Goal: Transaction & Acquisition: Purchase product/service

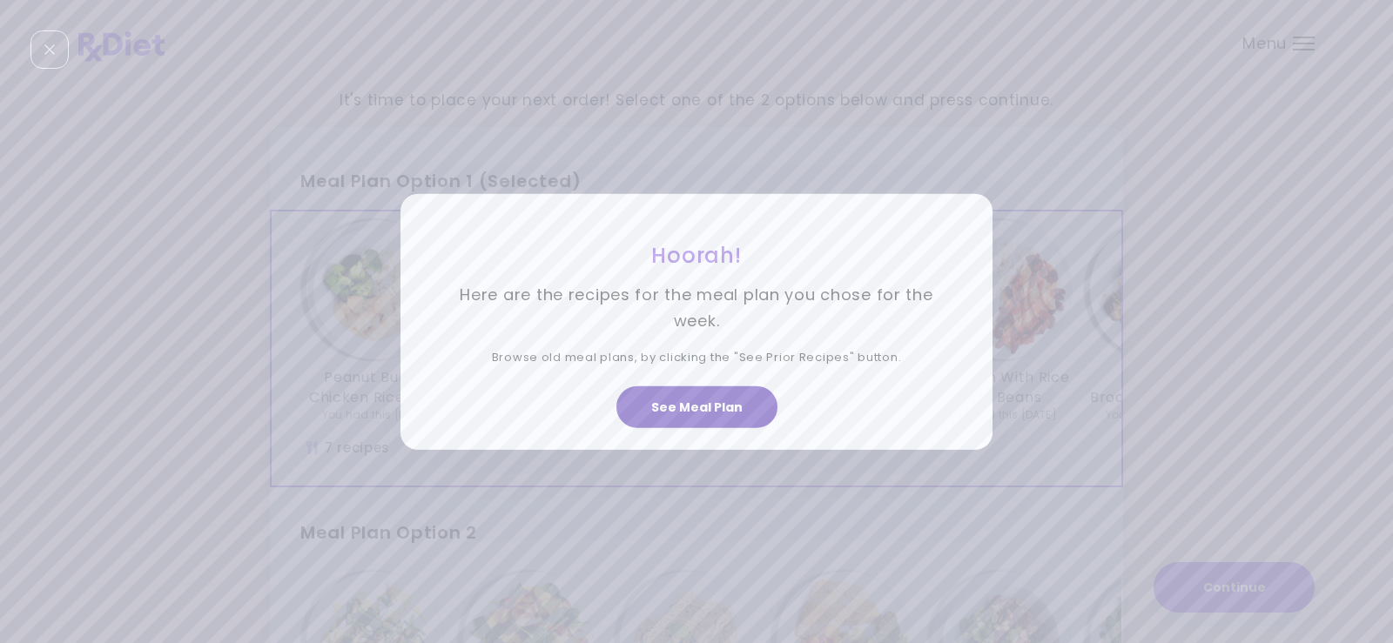
click at [703, 412] on button "See Meal Plan" at bounding box center [696, 408] width 161 height 42
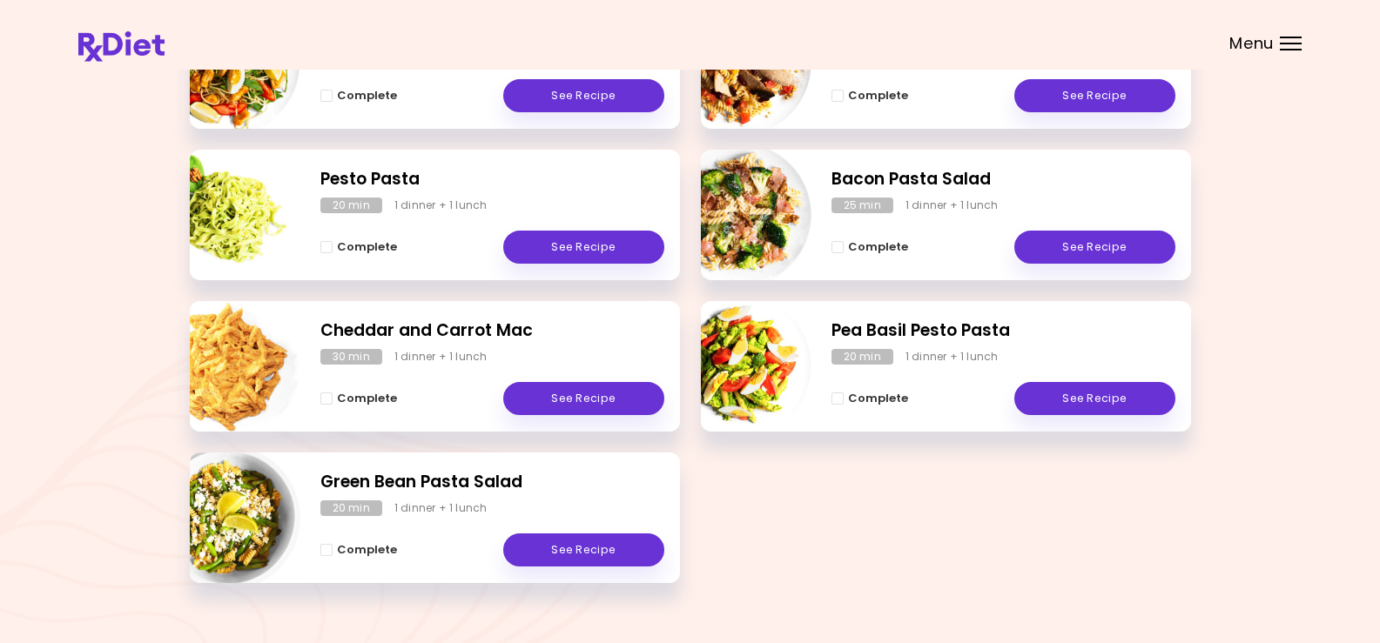
scroll to position [383, 0]
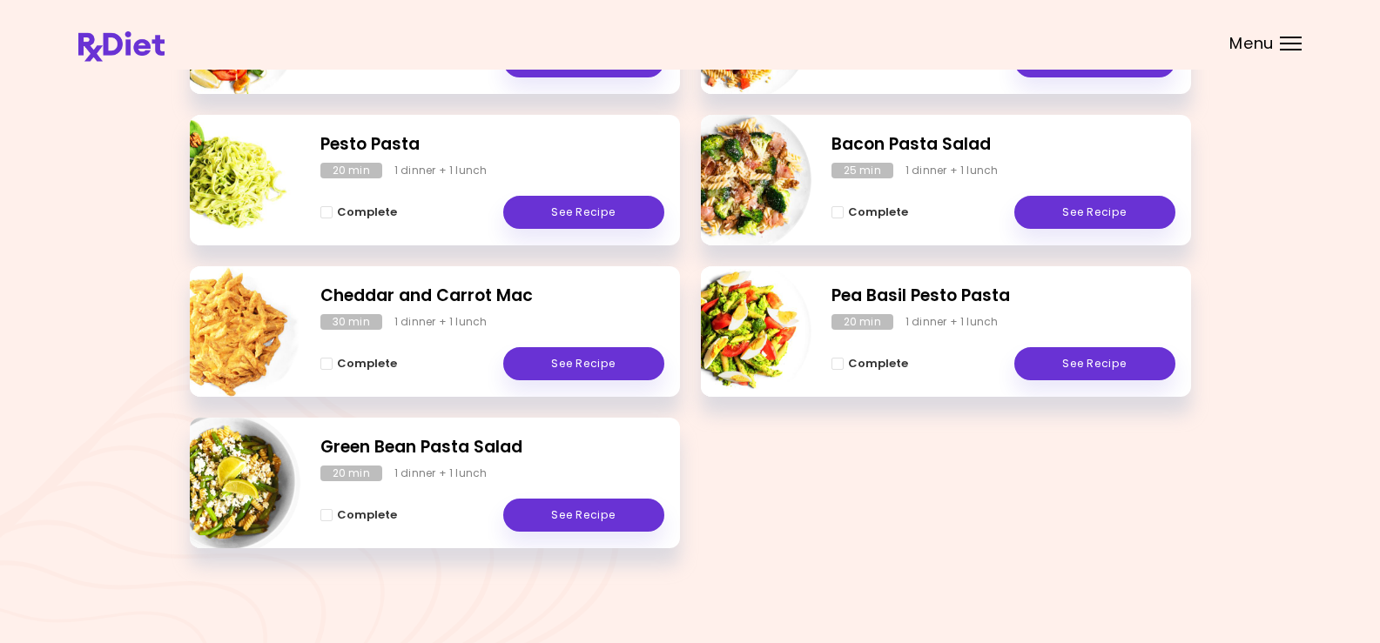
click at [1293, 42] on div "Menu" at bounding box center [1291, 44] width 22 height 14
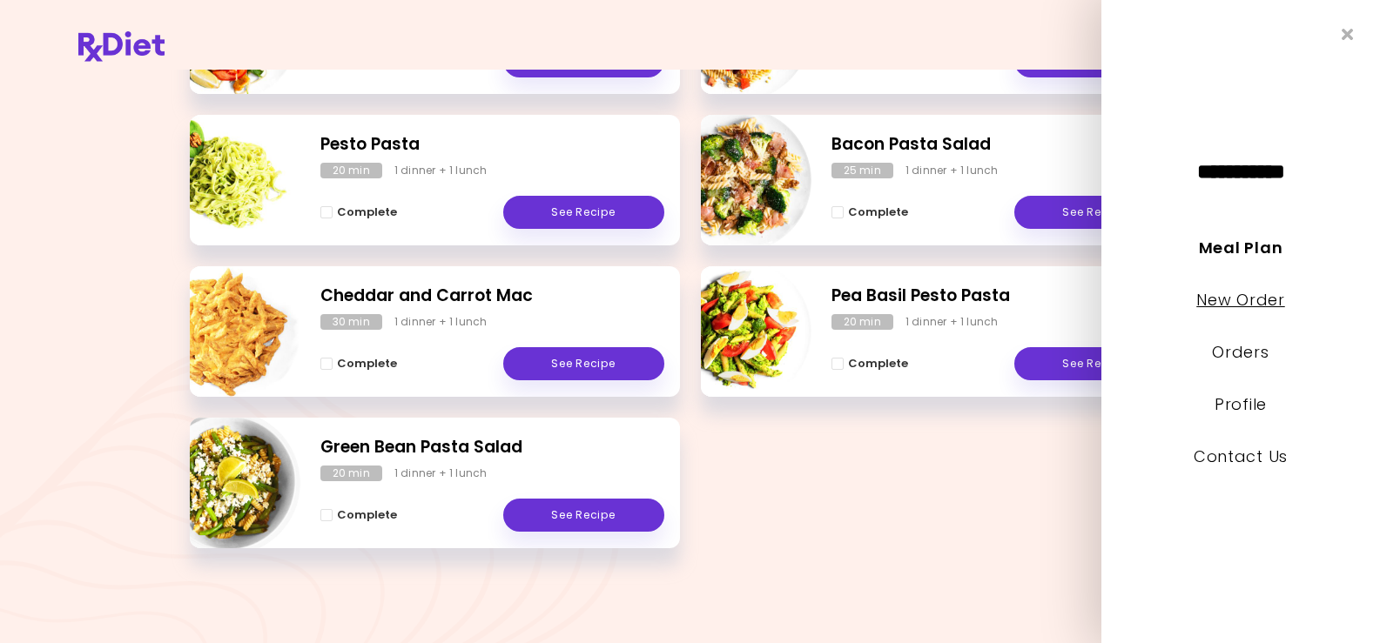
click at [1244, 300] on link "New Order" at bounding box center [1240, 300] width 88 height 22
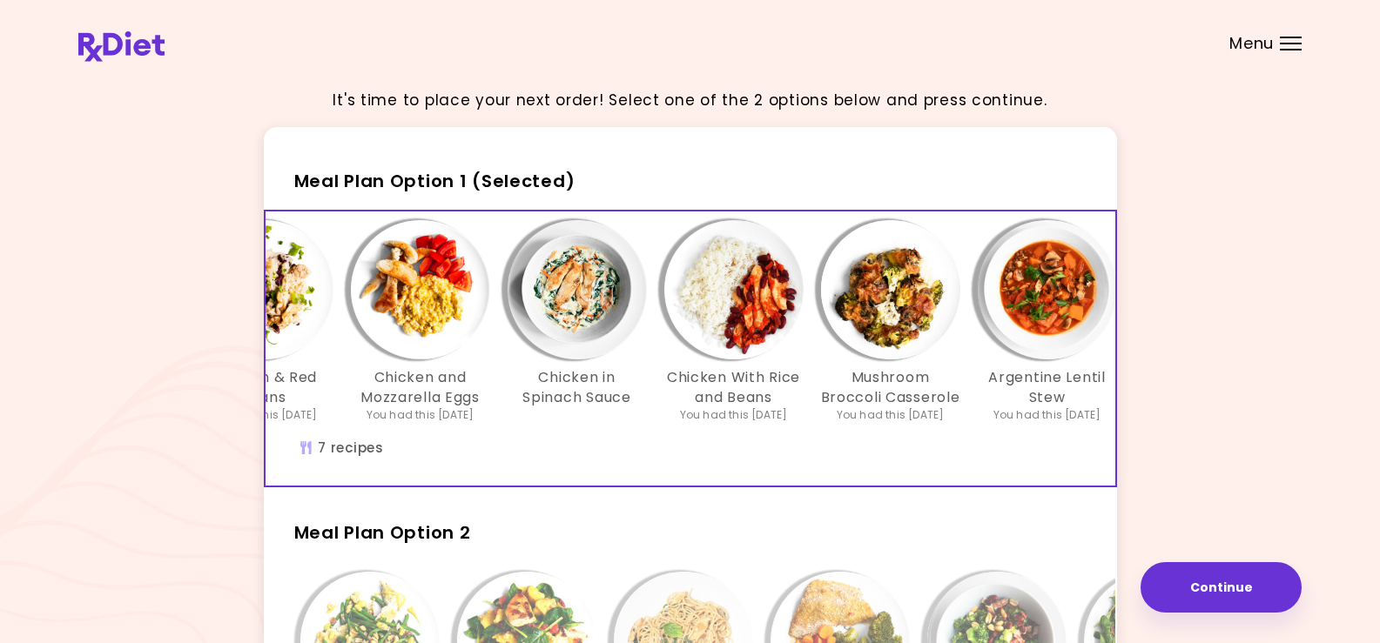
scroll to position [0, 276]
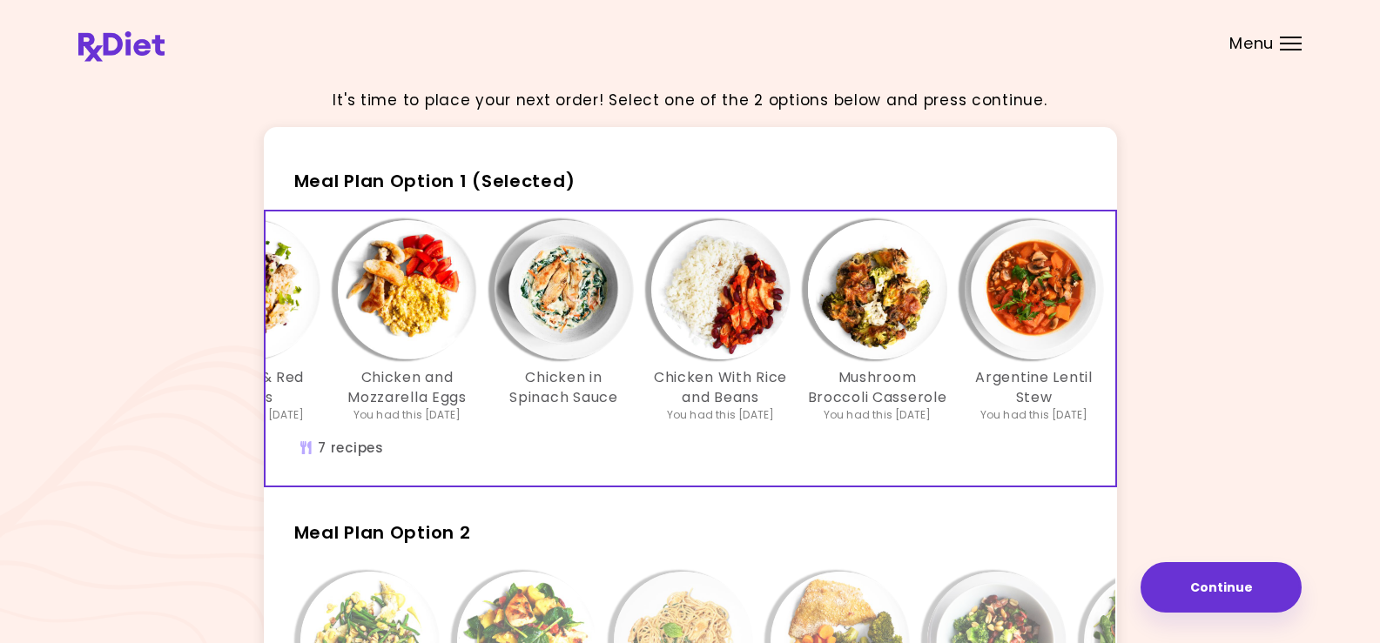
click at [408, 305] on img "Info - Chicken and Mozzarella Eggs - Meal Plan Option 1 (Selected)" at bounding box center [407, 289] width 139 height 139
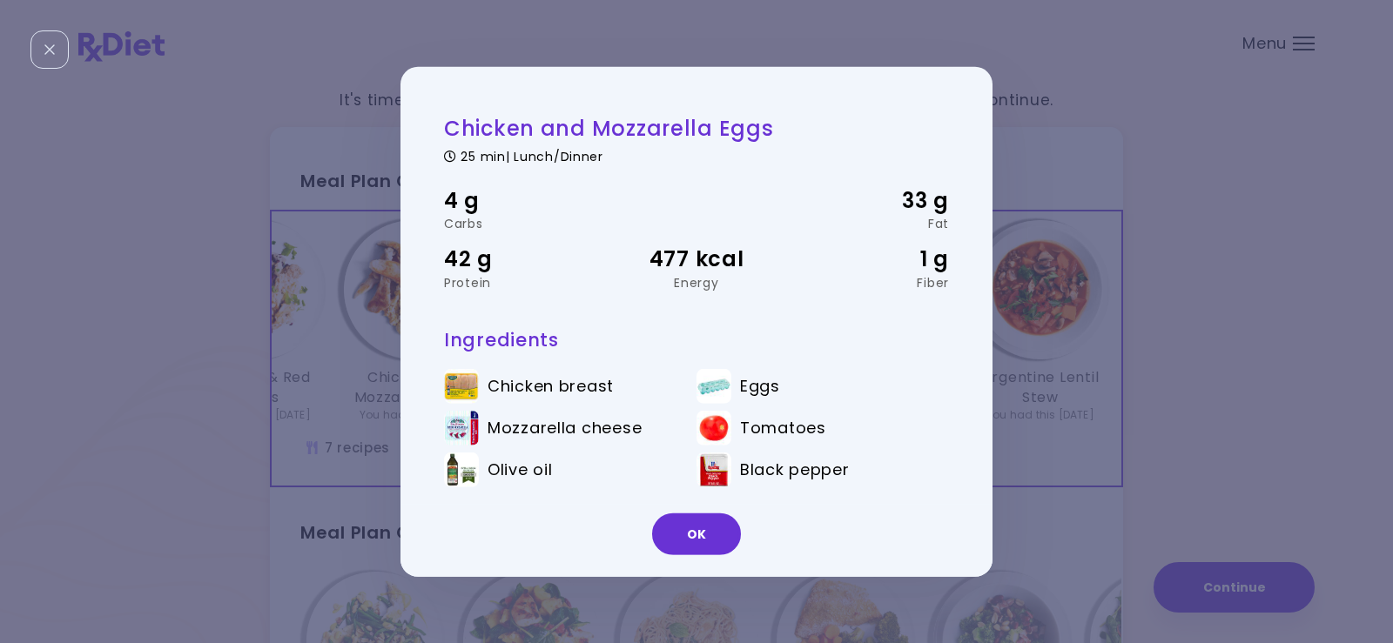
click at [705, 529] on button "OK" at bounding box center [696, 535] width 89 height 42
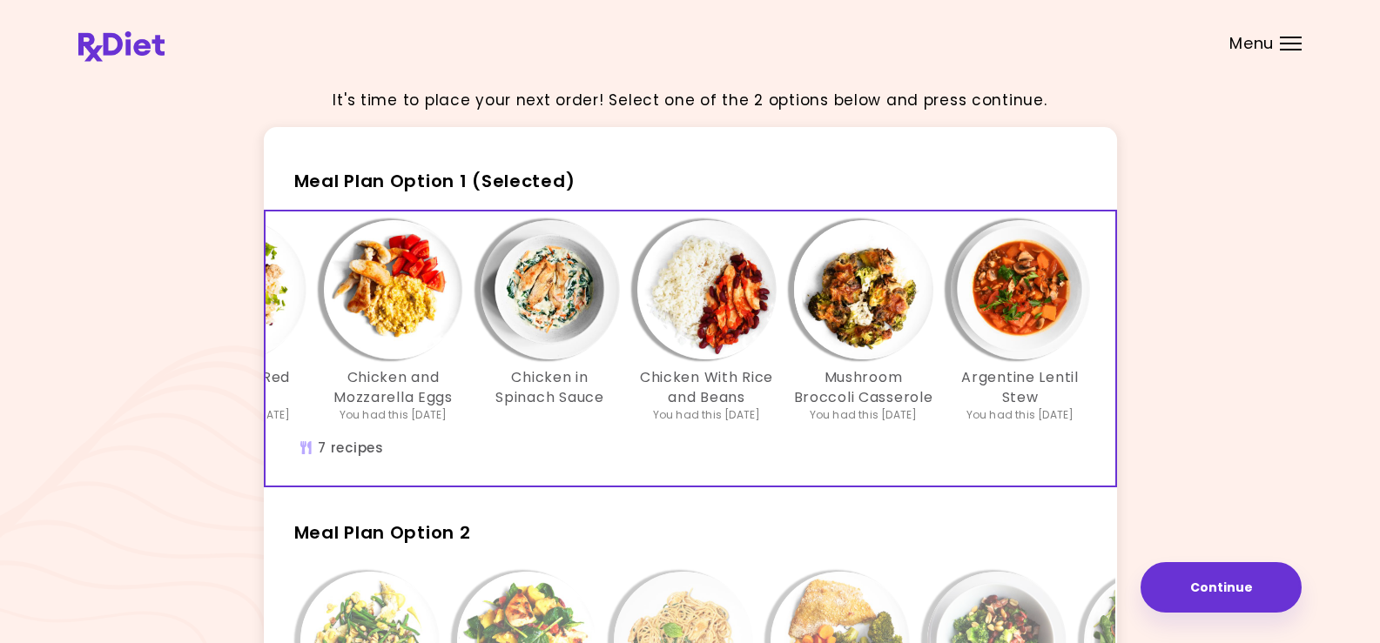
scroll to position [0, 299]
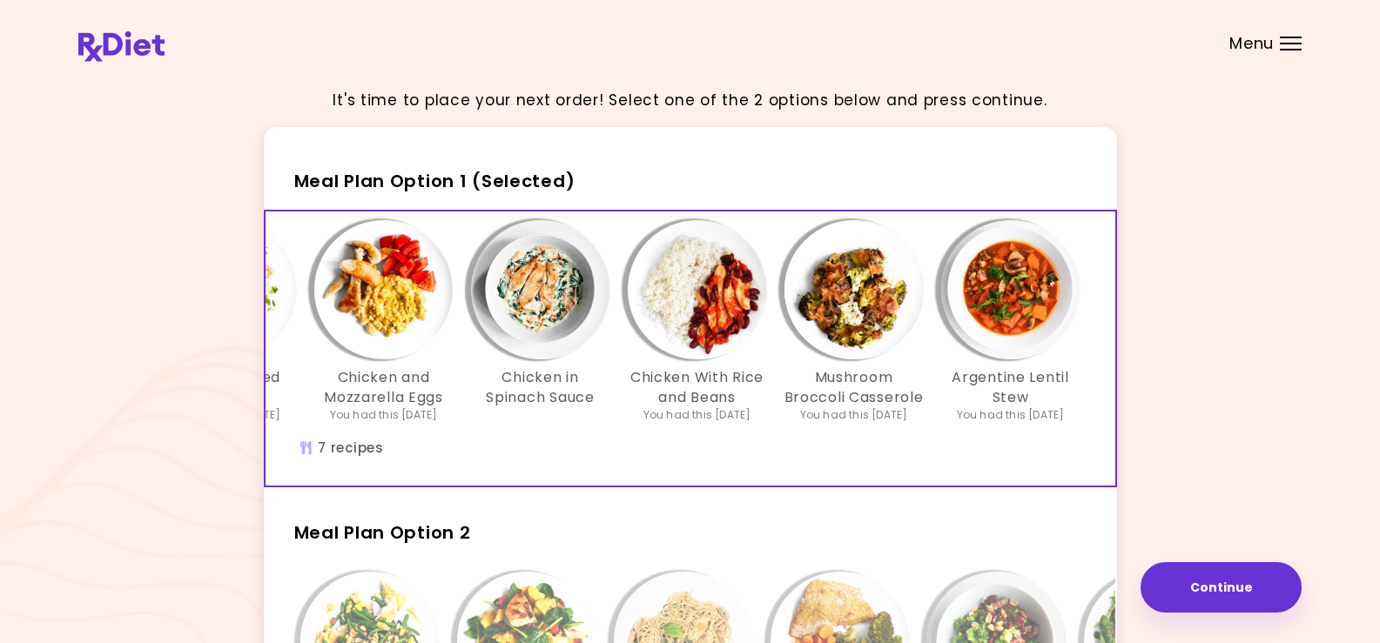
click at [995, 302] on img "Info - Argentine Lentil Stew - Meal Plan Option 1 (Selected)" at bounding box center [1010, 289] width 139 height 139
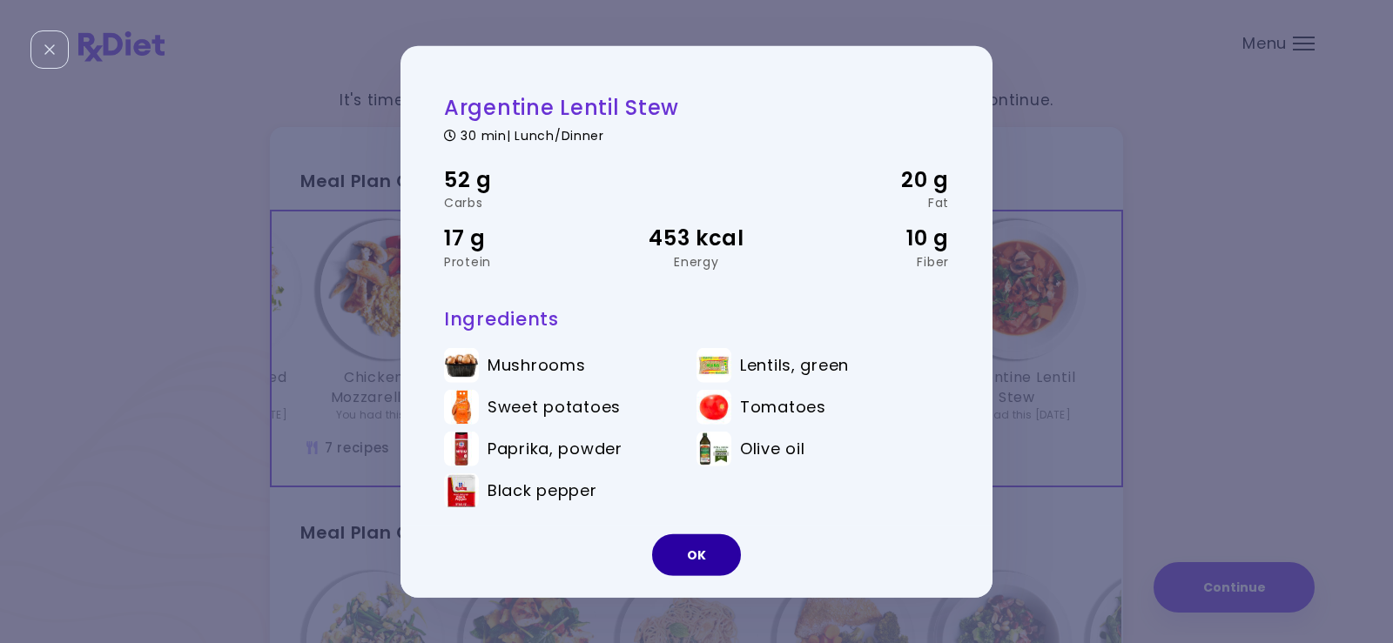
click at [701, 551] on button "OK" at bounding box center [696, 556] width 89 height 42
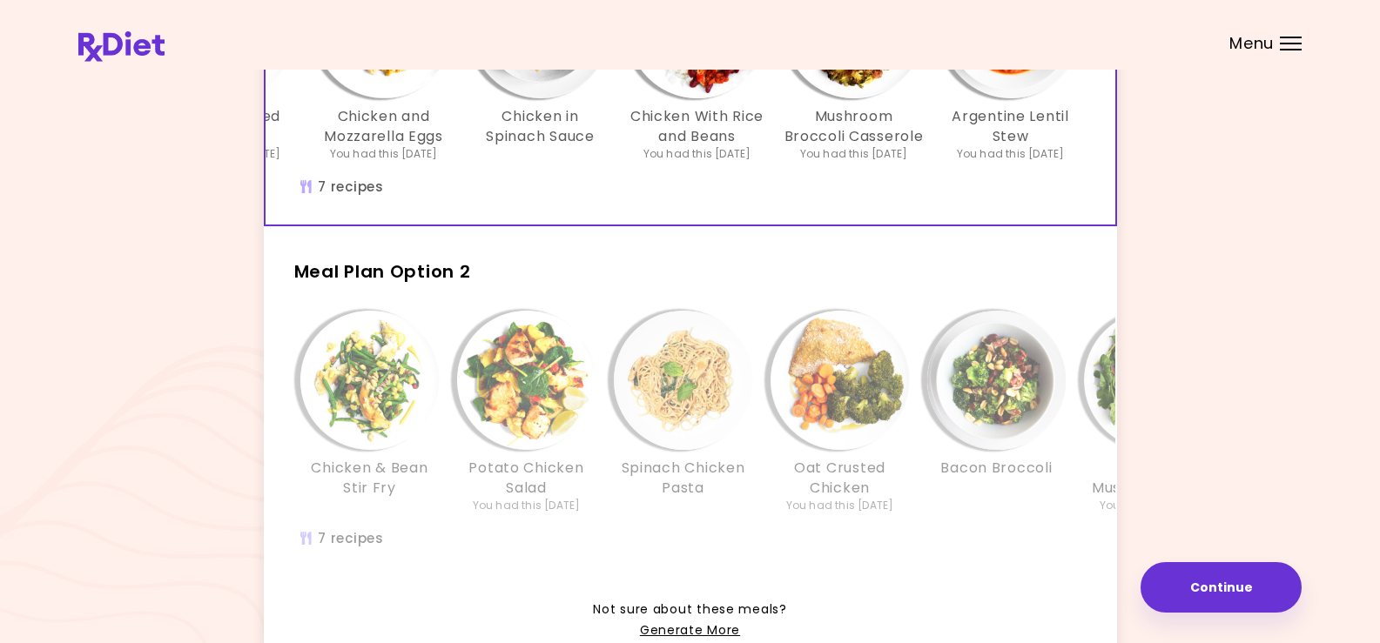
scroll to position [348, 0]
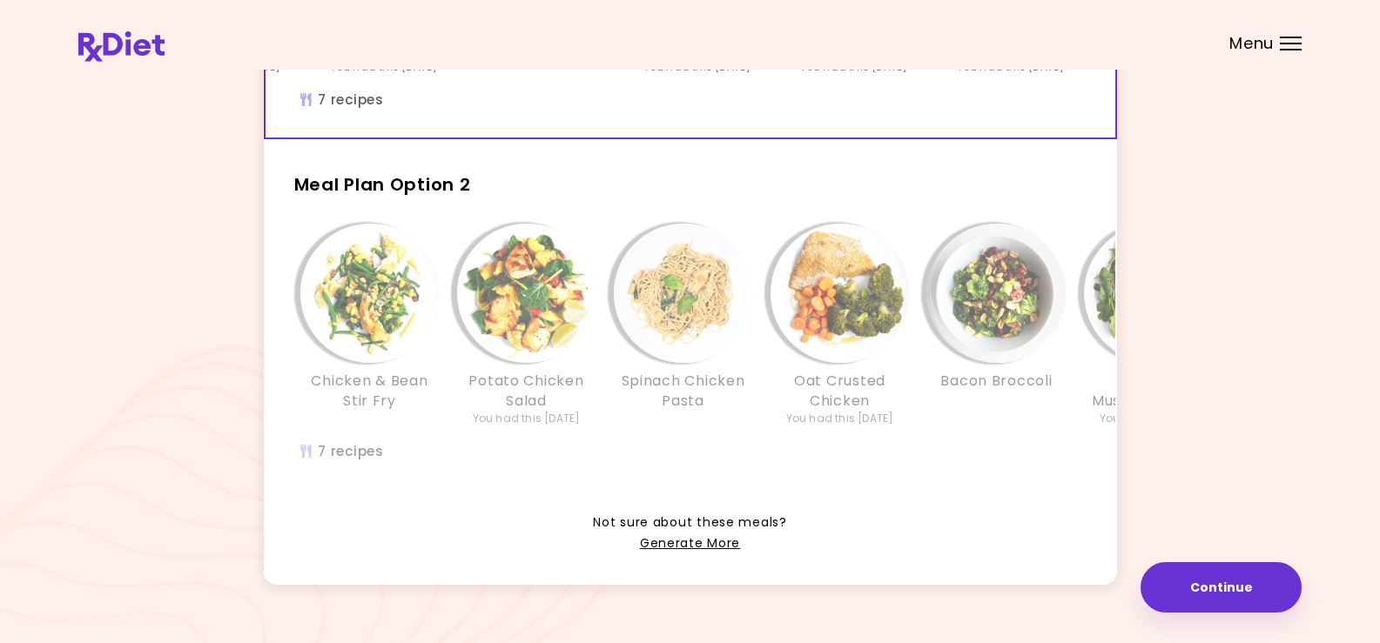
click at [609, 444] on div "Chicken & Bean Stir Fry Potato Chicken Salad You had this [DATE] Spinach Chicke…" at bounding box center [840, 334] width 1097 height 220
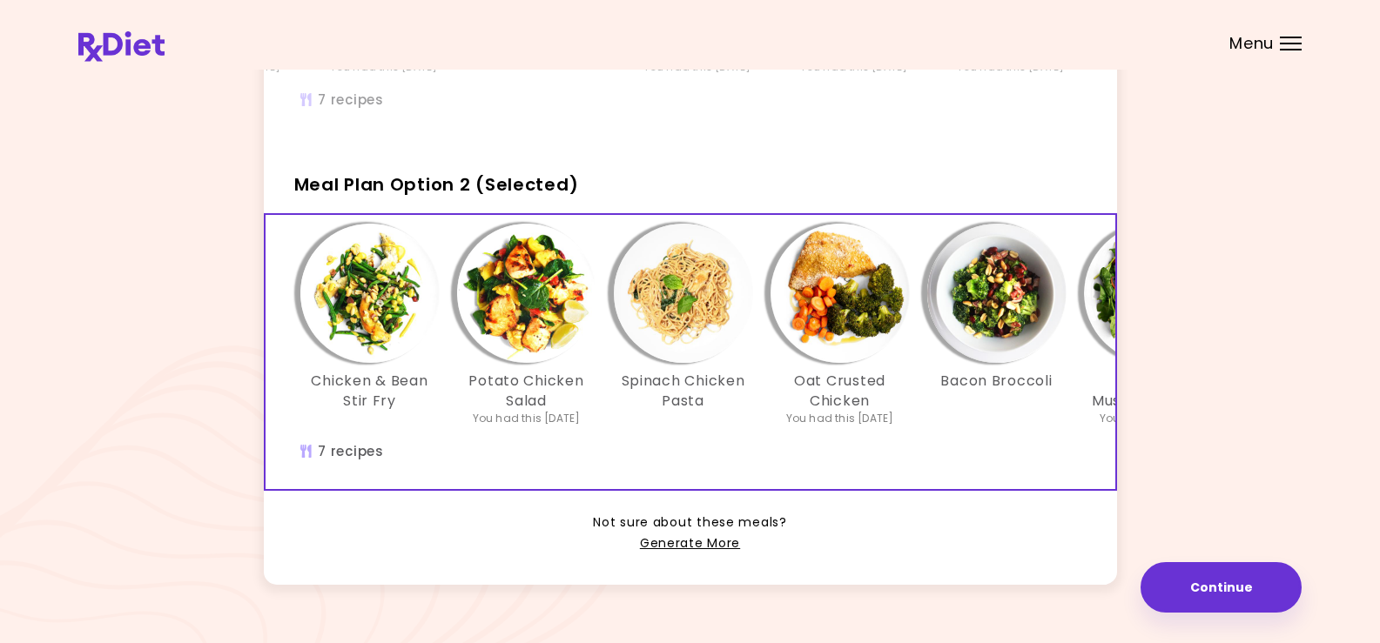
click at [363, 327] on img "Info - Chicken & Bean Stir Fry - Meal Plan Option 2 (Selected)" at bounding box center [369, 293] width 139 height 139
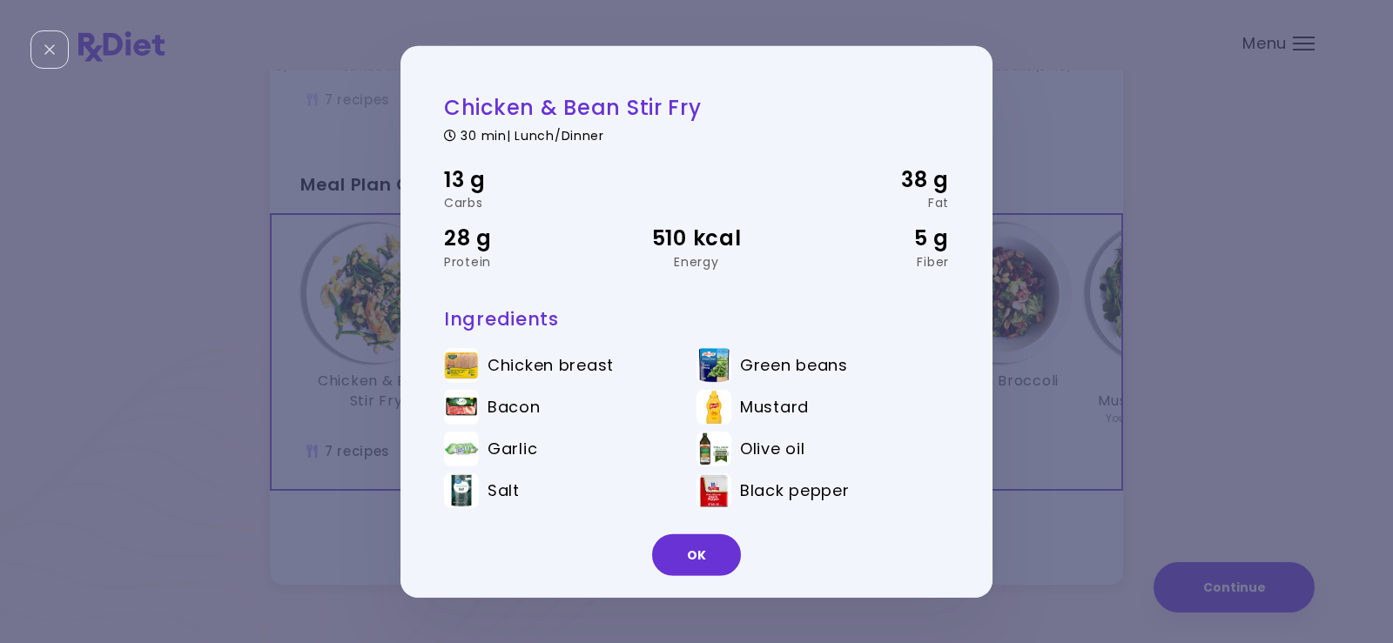
click at [696, 556] on button "OK" at bounding box center [696, 556] width 89 height 42
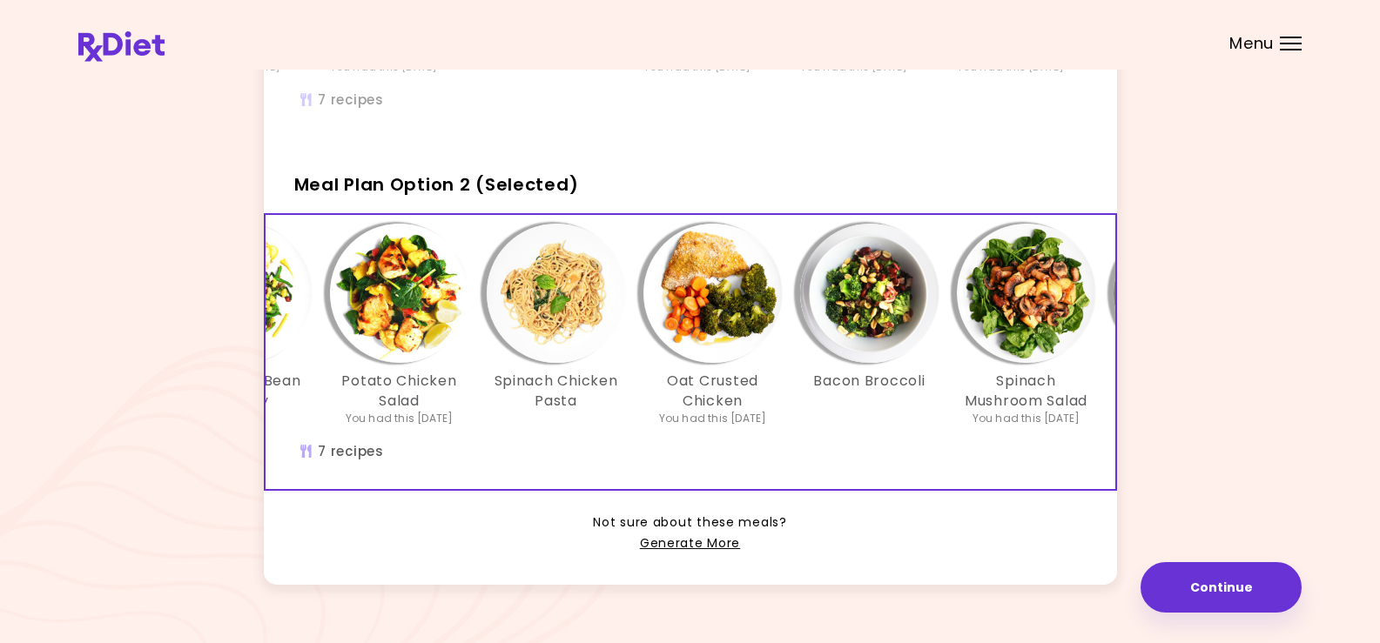
scroll to position [0, 0]
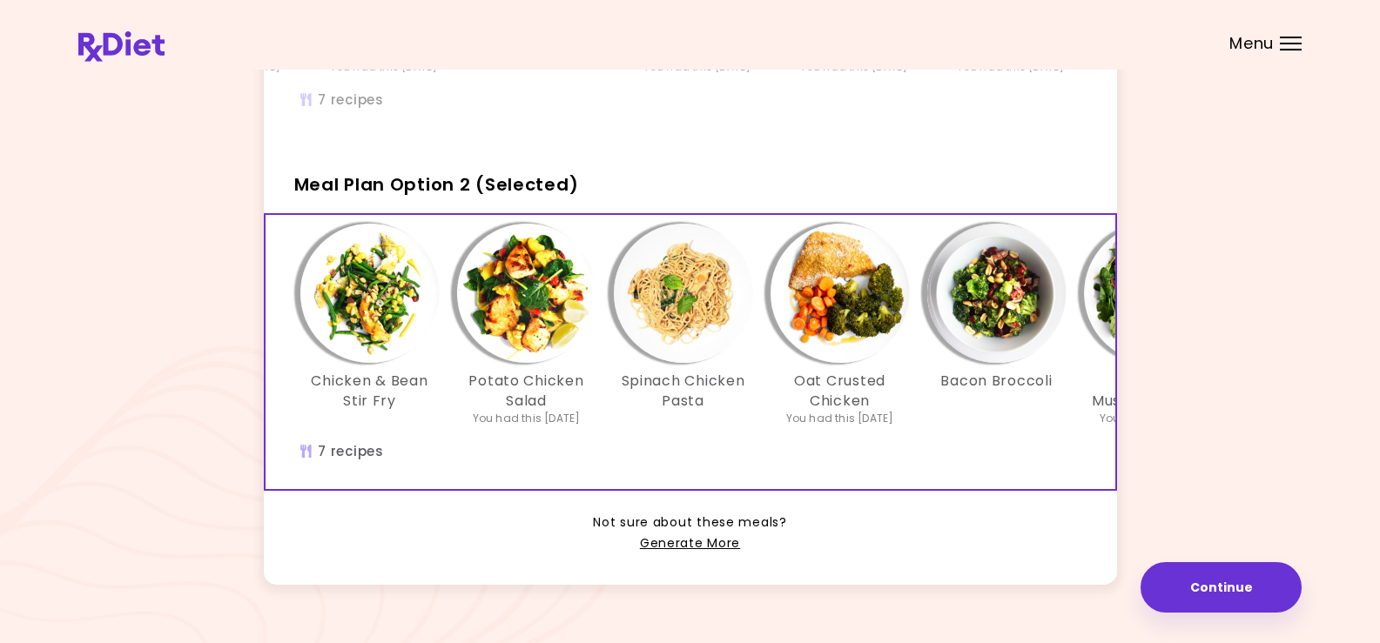
drag, startPoint x: 367, startPoint y: 322, endPoint x: 394, endPoint y: 338, distance: 32.0
click at [367, 323] on img "Info - Chicken & Bean Stir Fry - Meal Plan Option 2 (Selected)" at bounding box center [369, 293] width 139 height 139
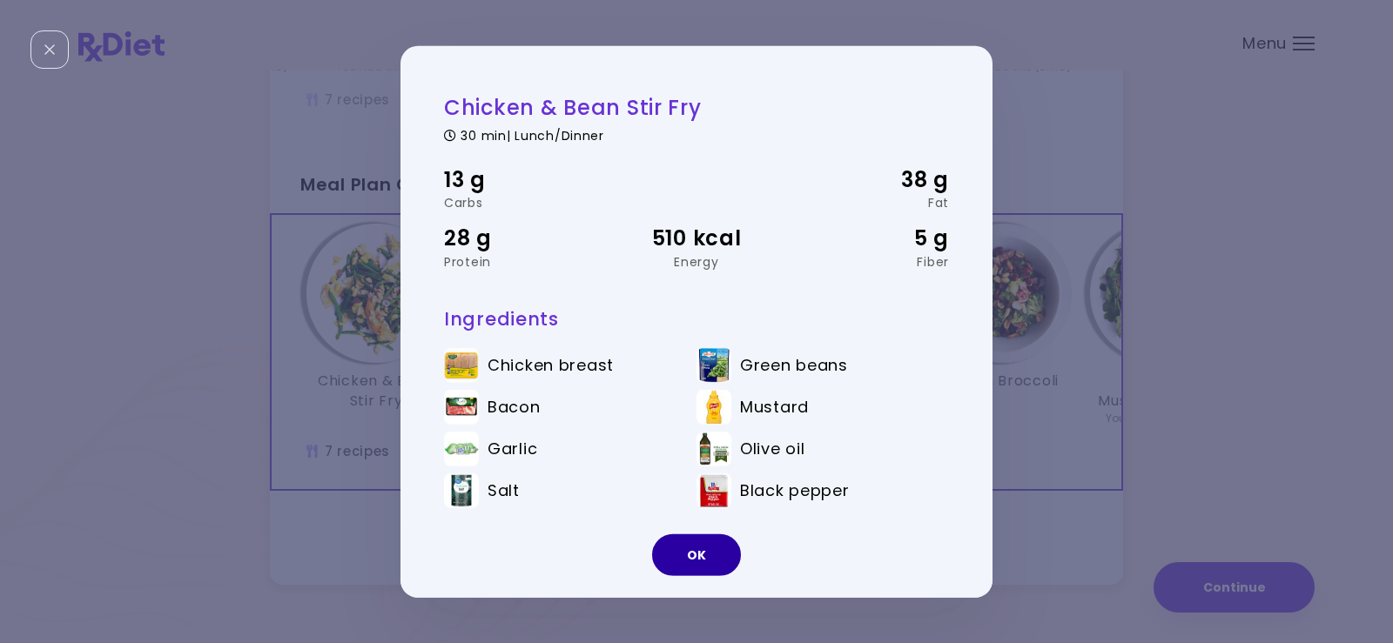
click at [716, 551] on button "OK" at bounding box center [696, 556] width 89 height 42
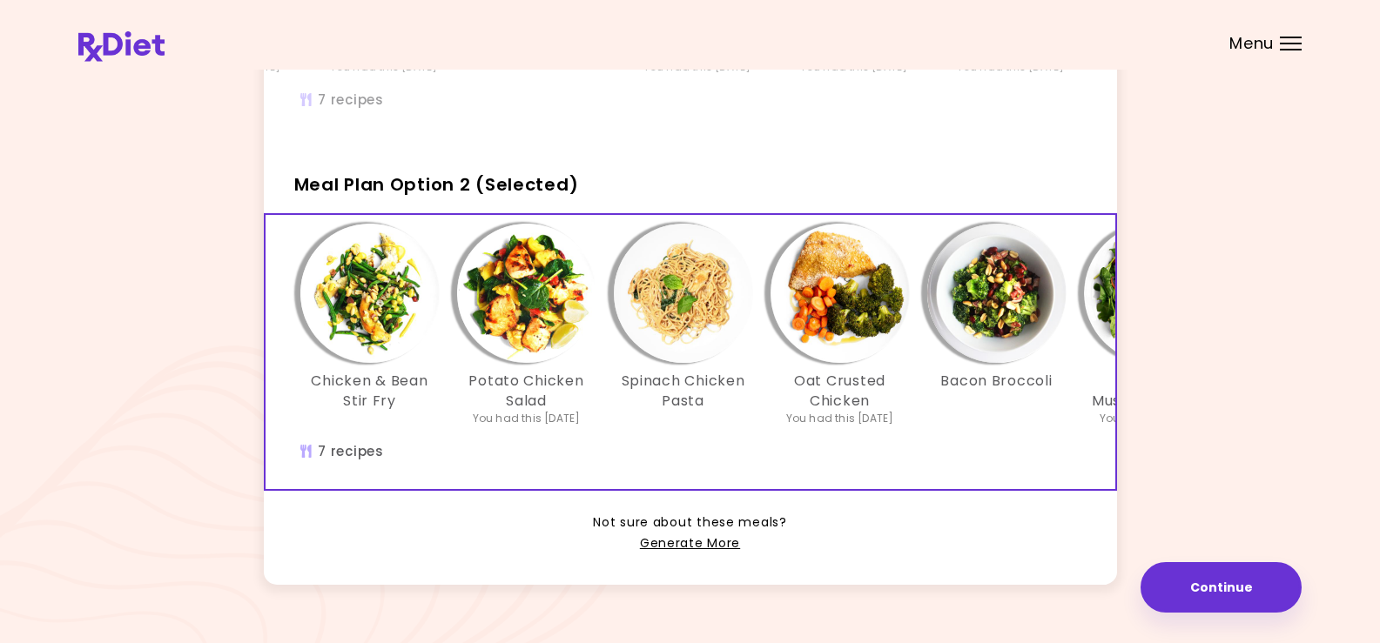
click at [522, 308] on img "Info - Potato Chicken Salad - Meal Plan Option 2 (Selected)" at bounding box center [526, 293] width 139 height 139
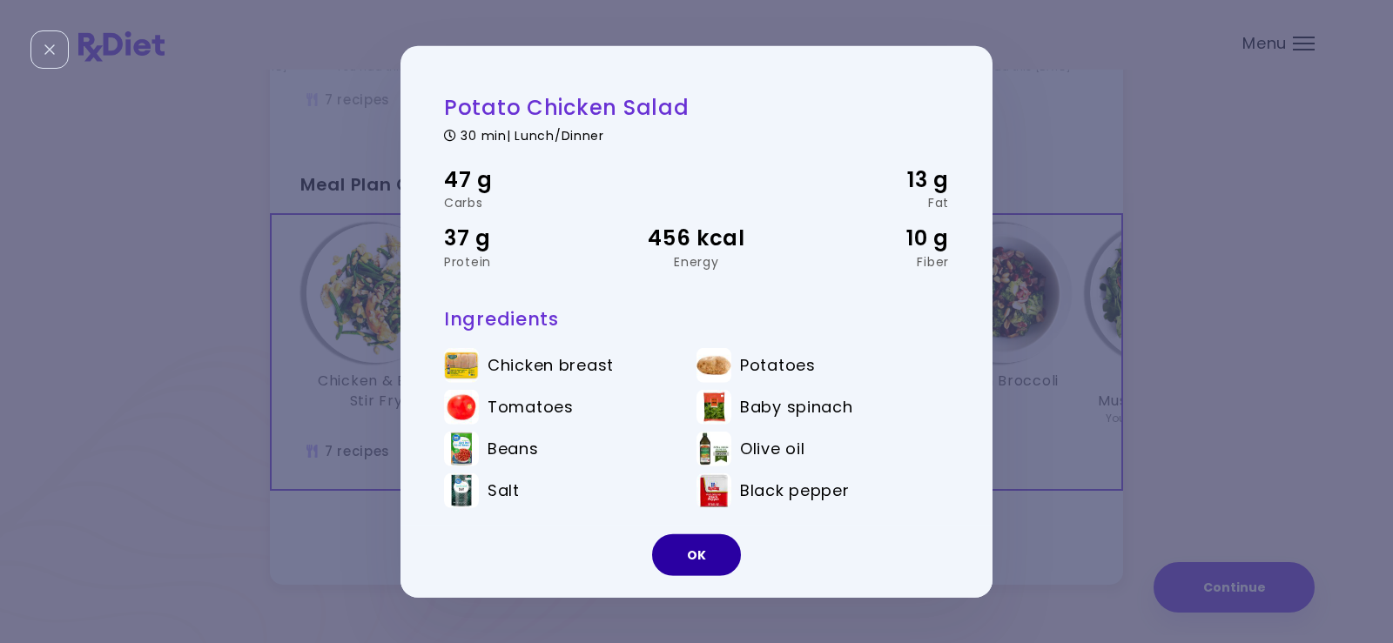
click at [683, 550] on button "OK" at bounding box center [696, 556] width 89 height 42
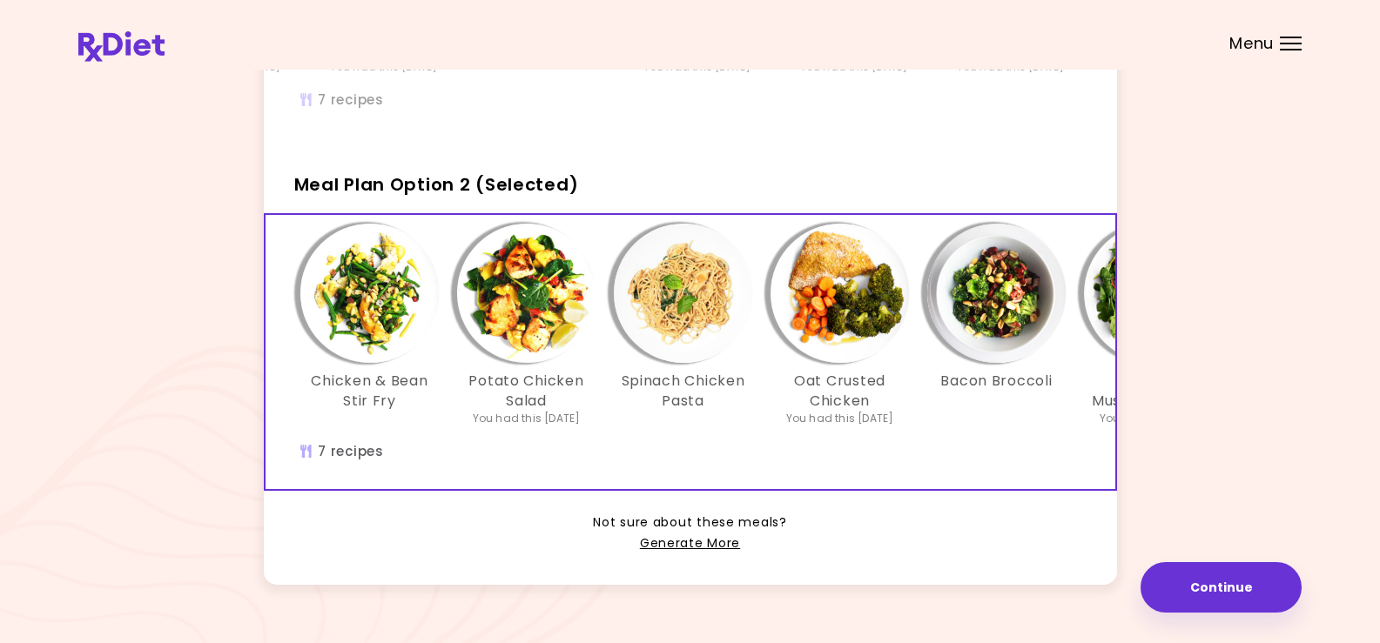
click at [702, 331] on img "Info - Spinach Chicken Pasta - Meal Plan Option 2 (Selected)" at bounding box center [683, 293] width 139 height 139
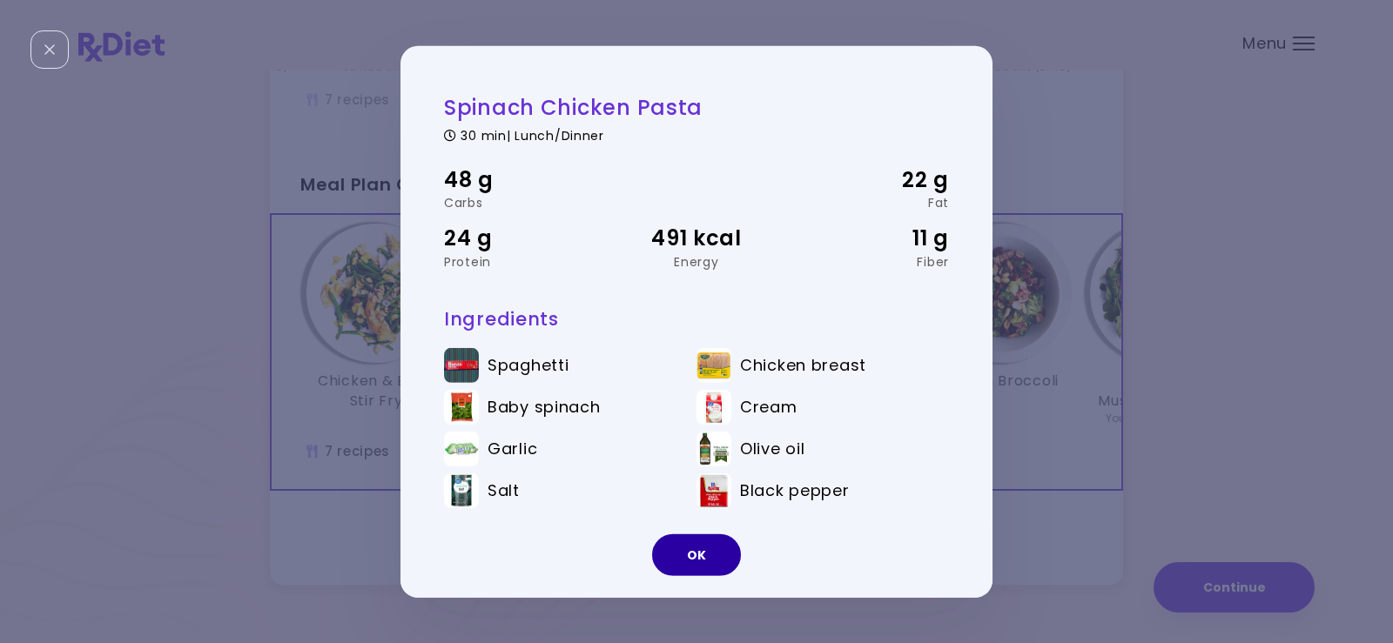
click at [711, 550] on button "OK" at bounding box center [696, 556] width 89 height 42
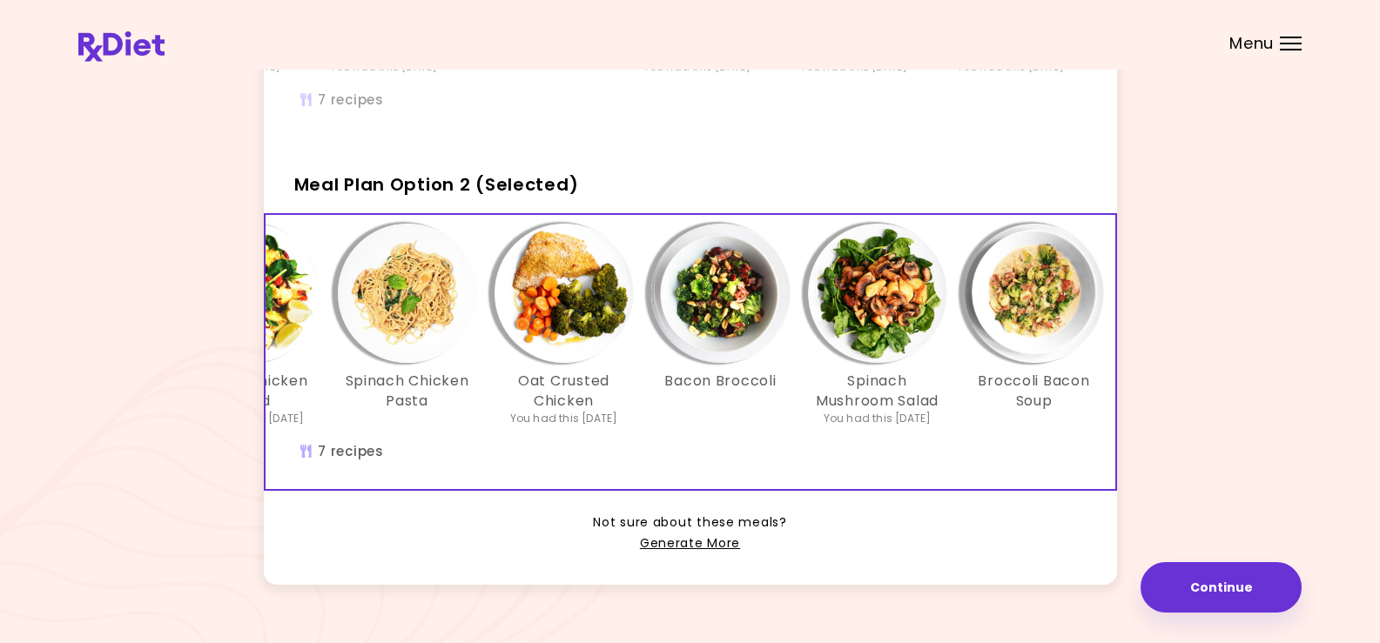
scroll to position [0, 281]
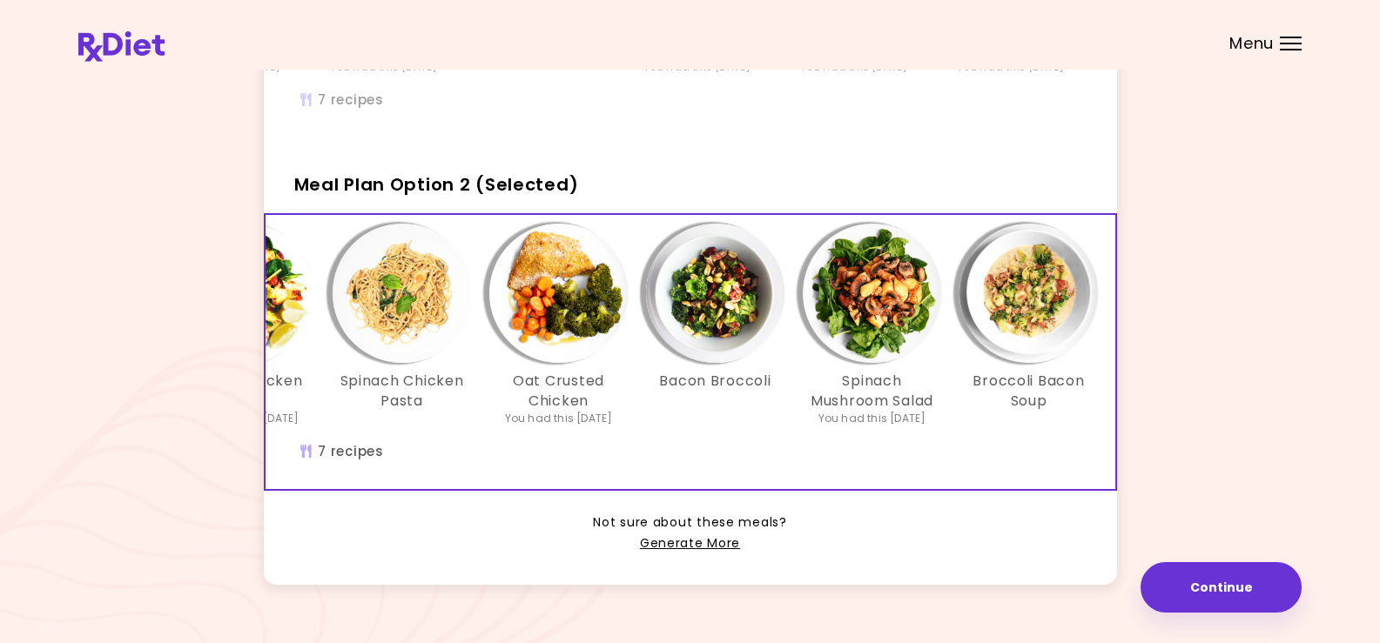
click at [742, 335] on img "Info - Bacon Broccoli - Meal Plan Option 2 (Selected)" at bounding box center [715, 293] width 139 height 139
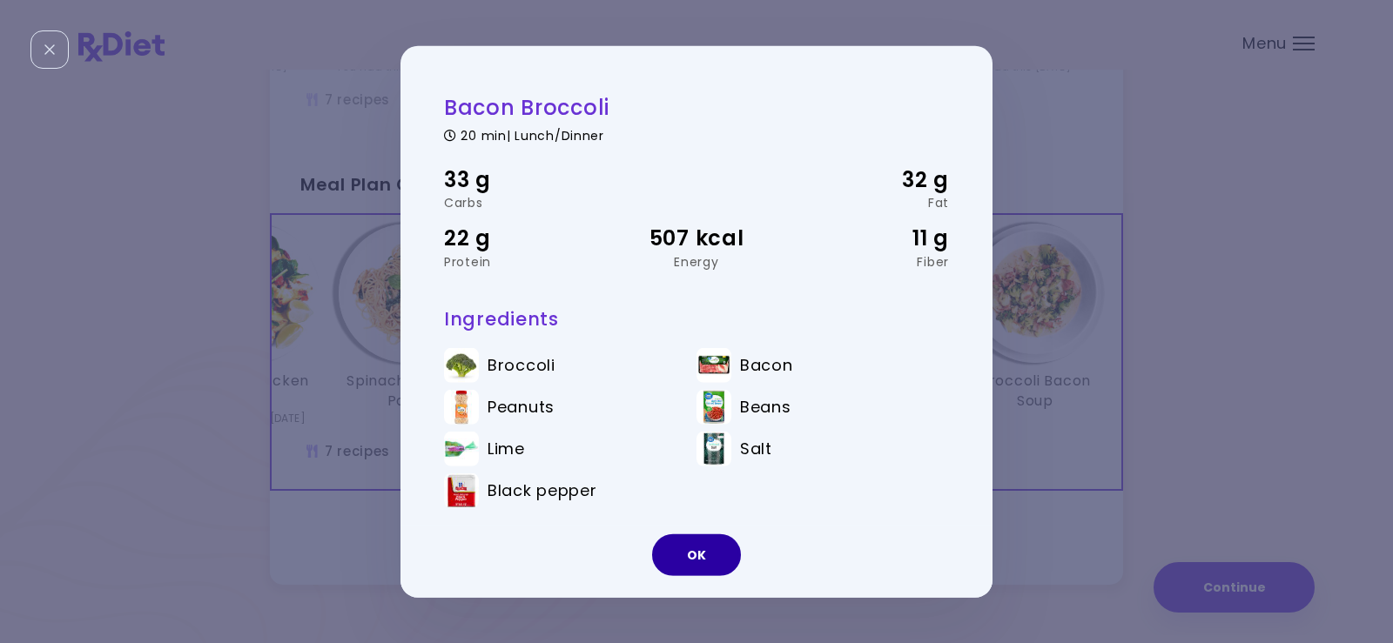
click at [706, 549] on button "OK" at bounding box center [696, 556] width 89 height 42
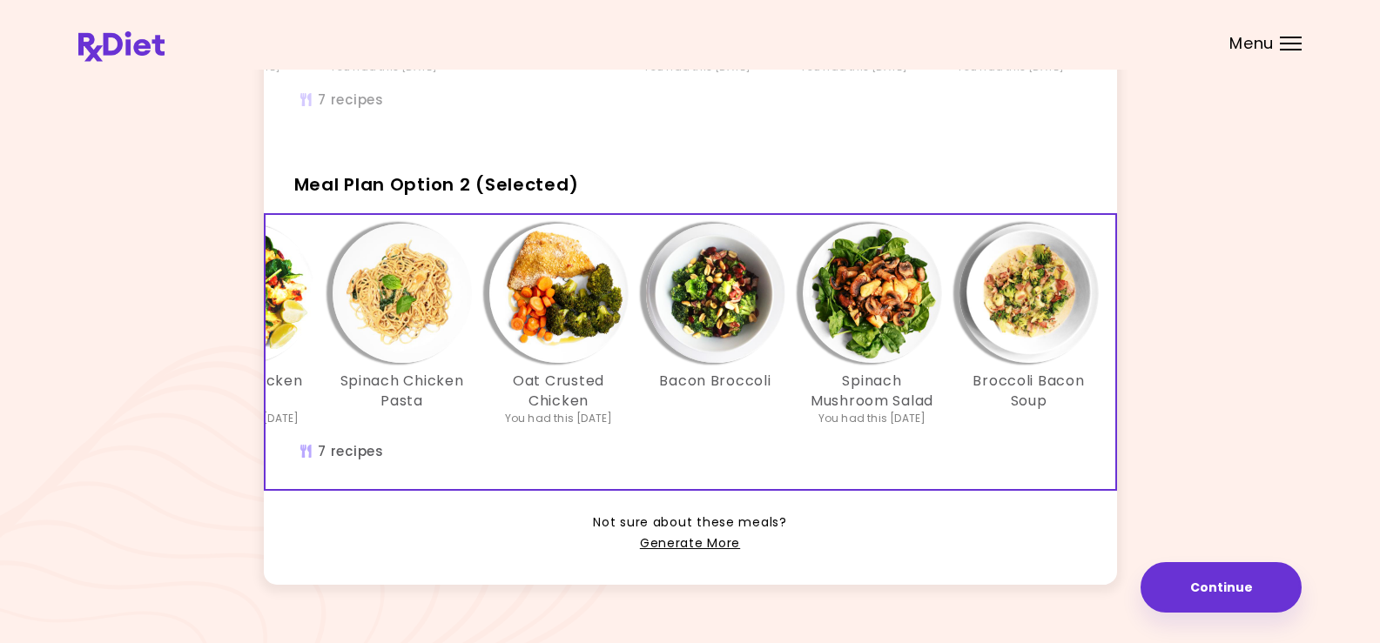
click at [865, 310] on img "Info - Spinach Mushroom Salad - Meal Plan Option 2 (Selected)" at bounding box center [872, 293] width 139 height 139
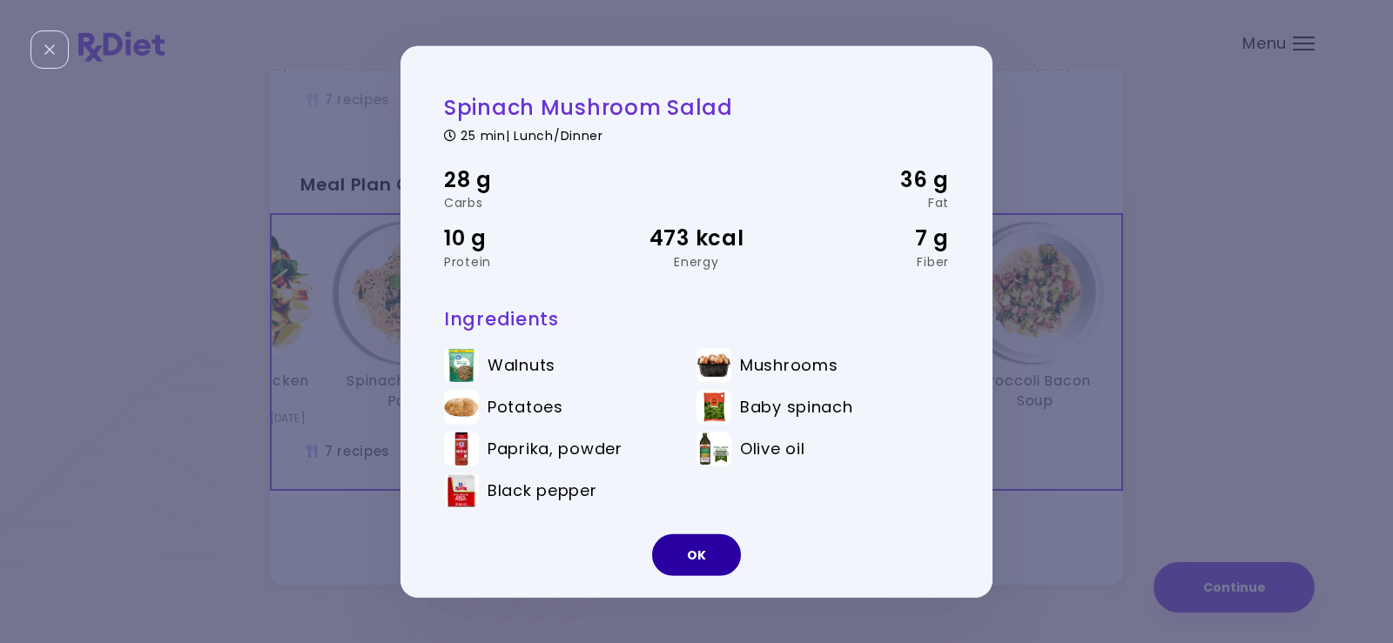
click at [710, 561] on button "OK" at bounding box center [696, 556] width 89 height 42
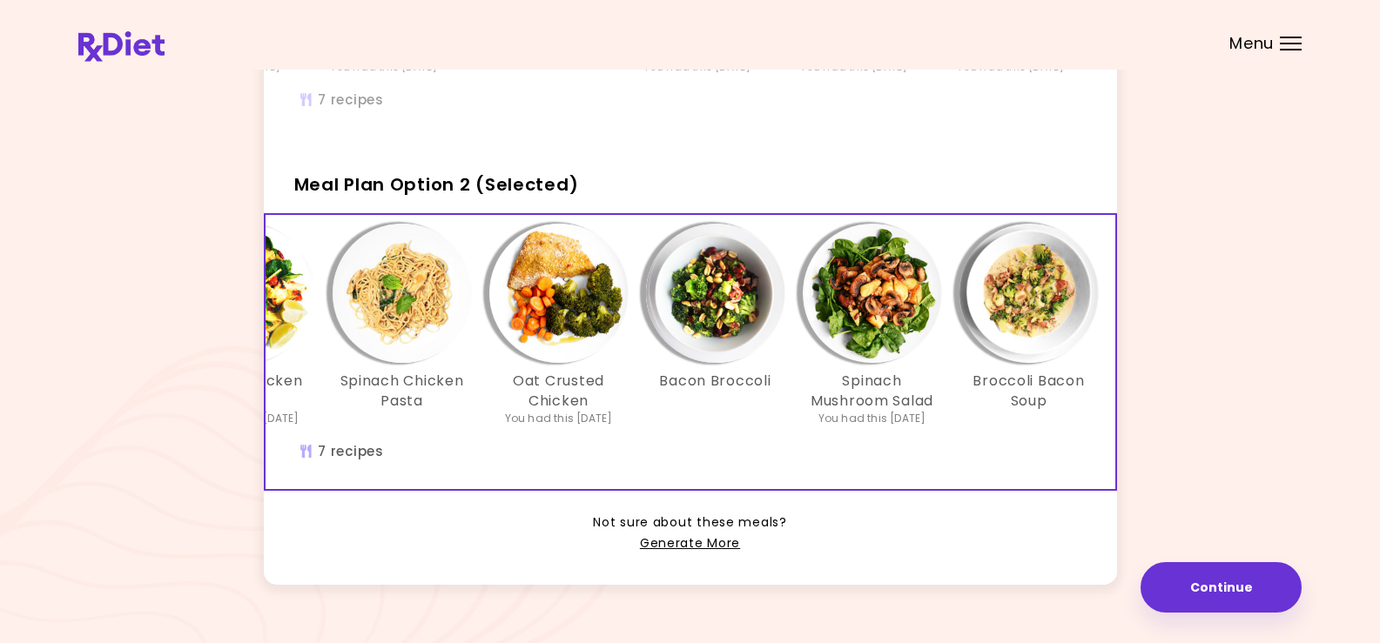
scroll to position [0, 299]
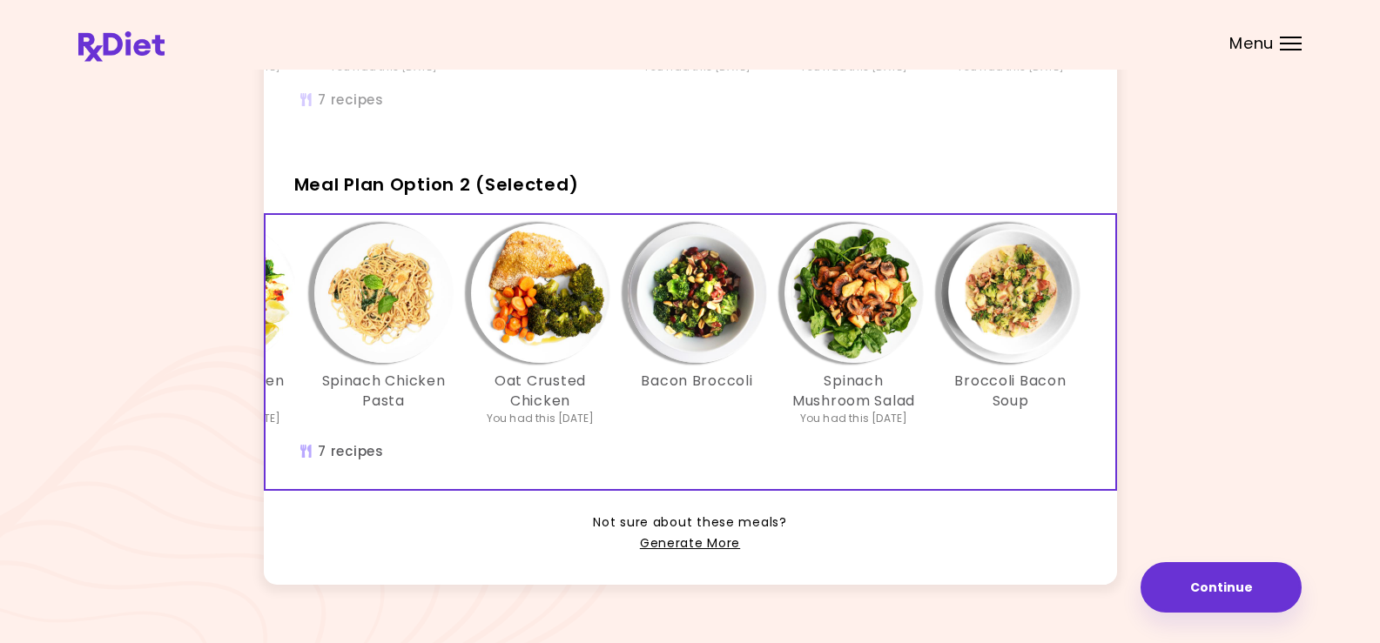
click at [1001, 326] on img "Info - Broccoli Bacon Soup - Meal Plan Option 2 (Selected)" at bounding box center [1010, 293] width 139 height 139
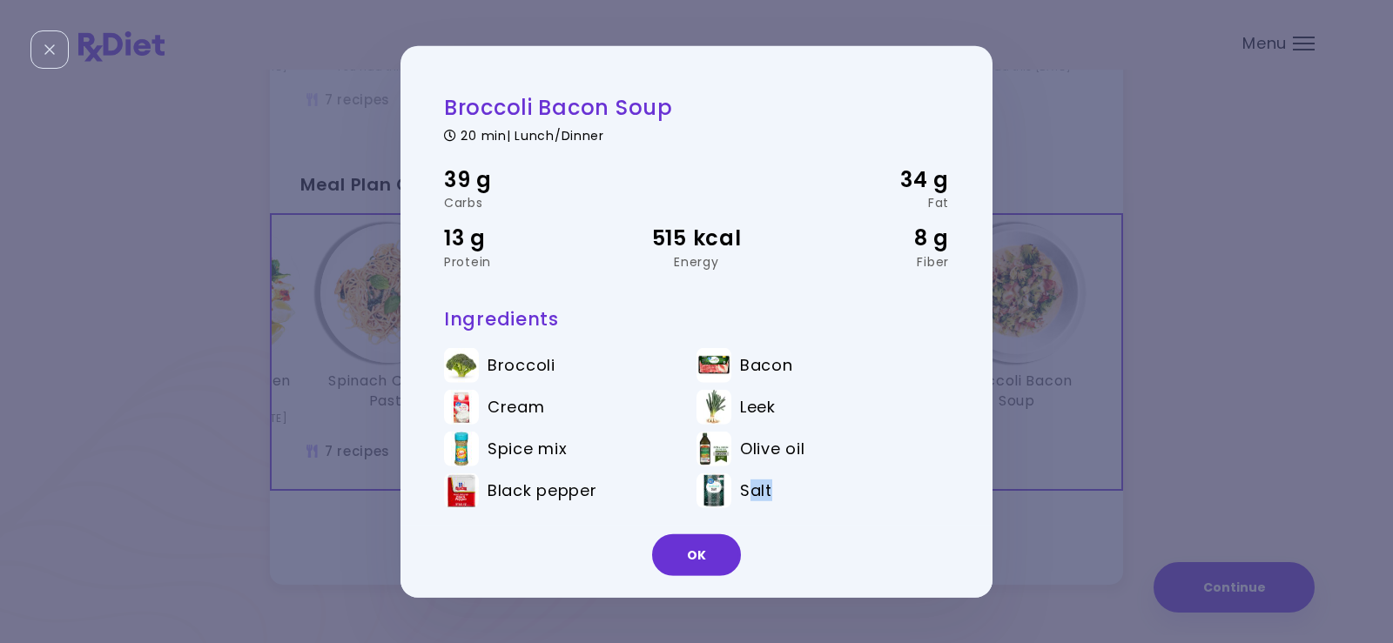
drag, startPoint x: 736, startPoint y: 526, endPoint x: 702, endPoint y: 532, distance: 34.5
click at [733, 528] on div "Broccoli Bacon Soup 20 min | Lunch/Dinner 39 g Carbs 34 g Fat 13 g Protein 515 …" at bounding box center [696, 321] width 592 height 552
click at [692, 548] on button "OK" at bounding box center [696, 556] width 89 height 42
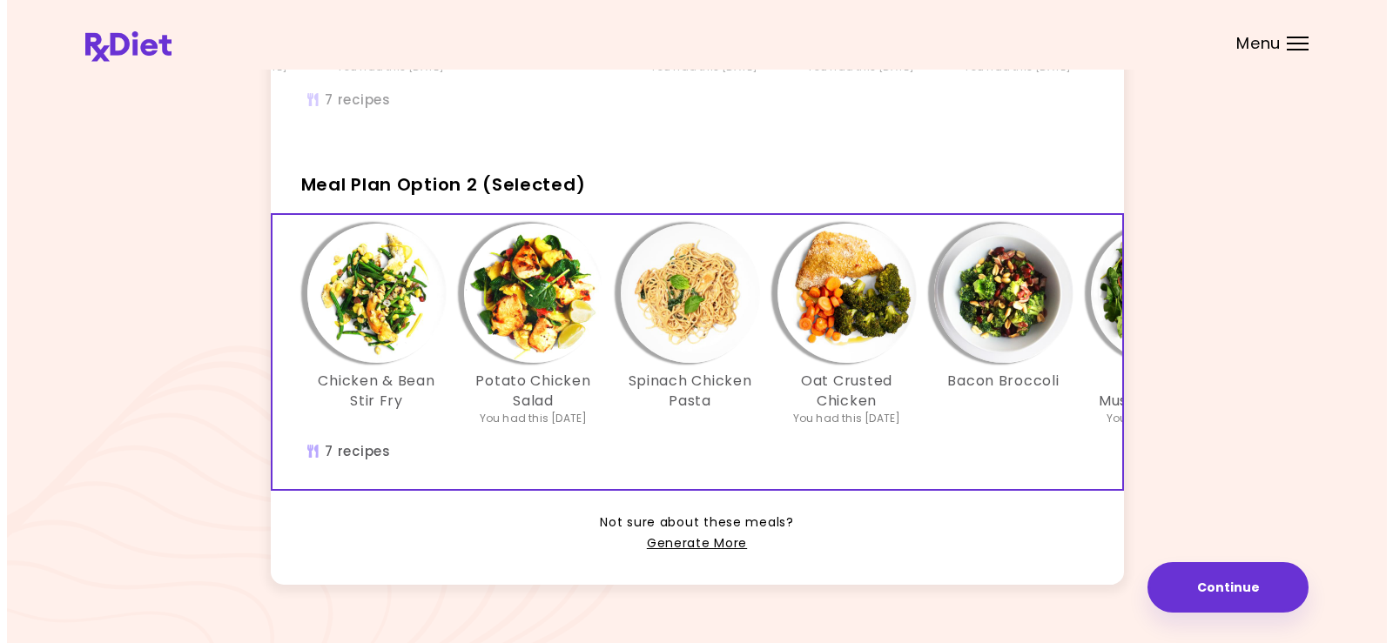
scroll to position [431, 0]
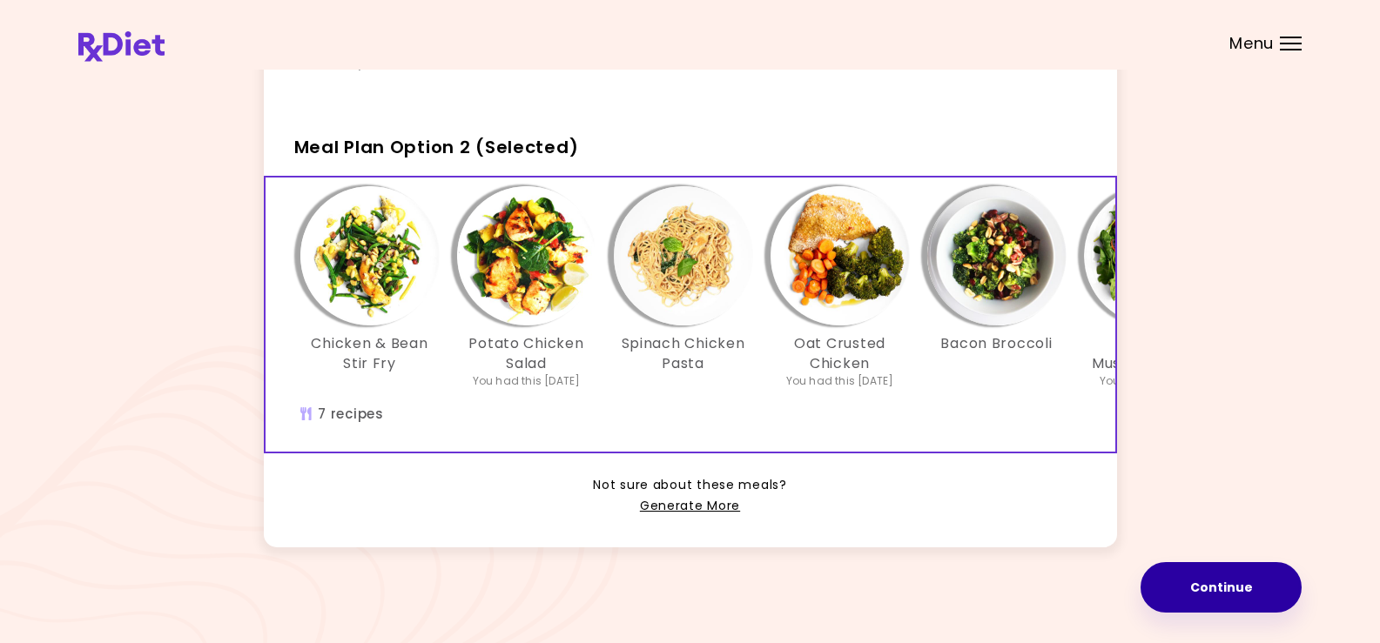
click at [1229, 582] on button "Continue" at bounding box center [1220, 587] width 161 height 50
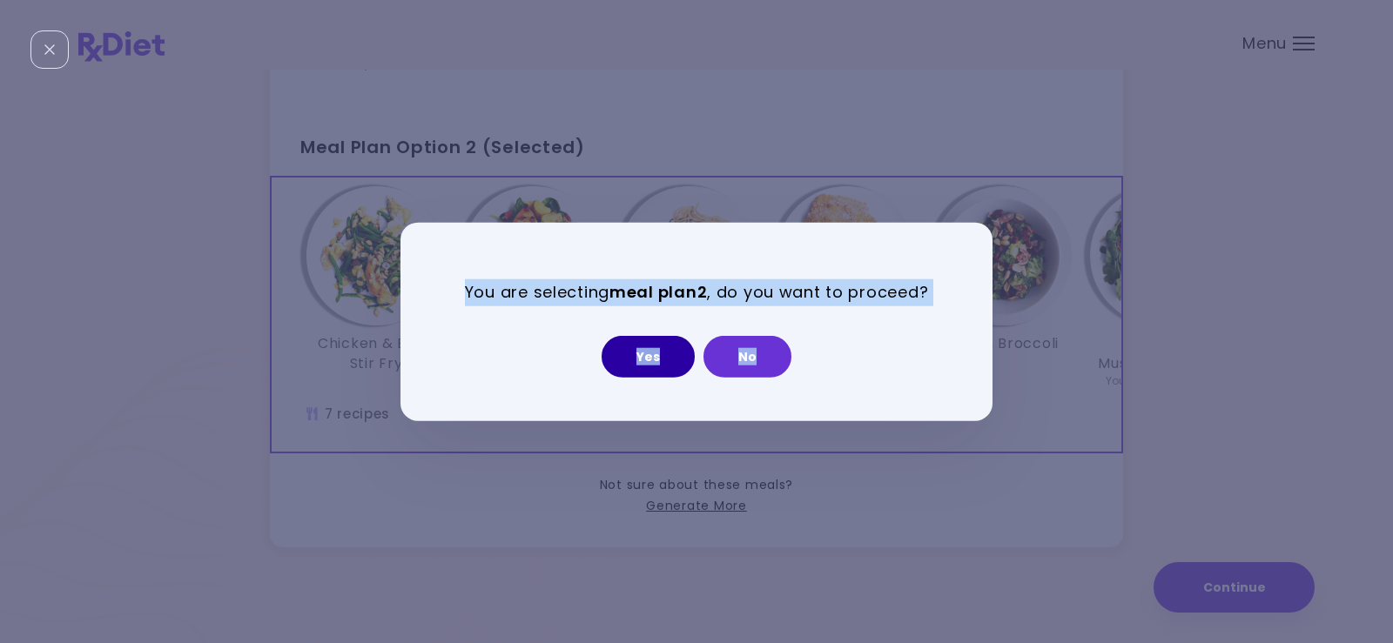
click at [649, 349] on button "Yes" at bounding box center [648, 357] width 93 height 42
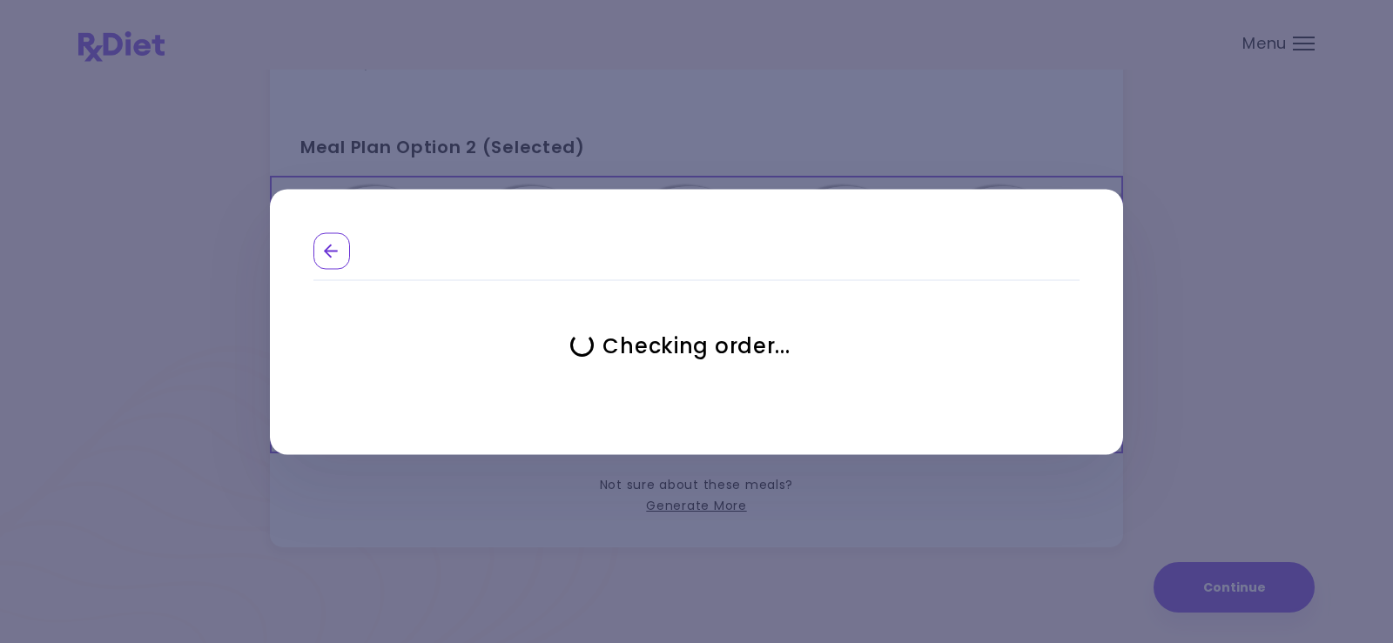
select select "**********"
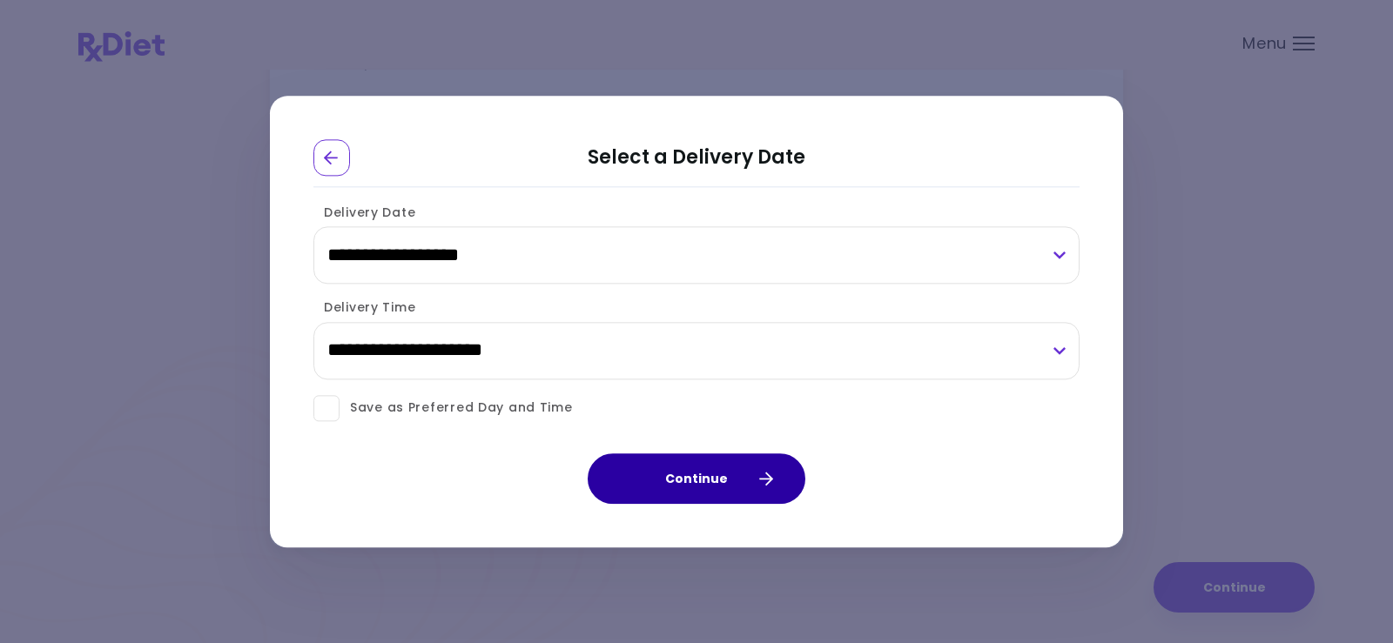
click at [708, 473] on button "Continue" at bounding box center [697, 479] width 218 height 50
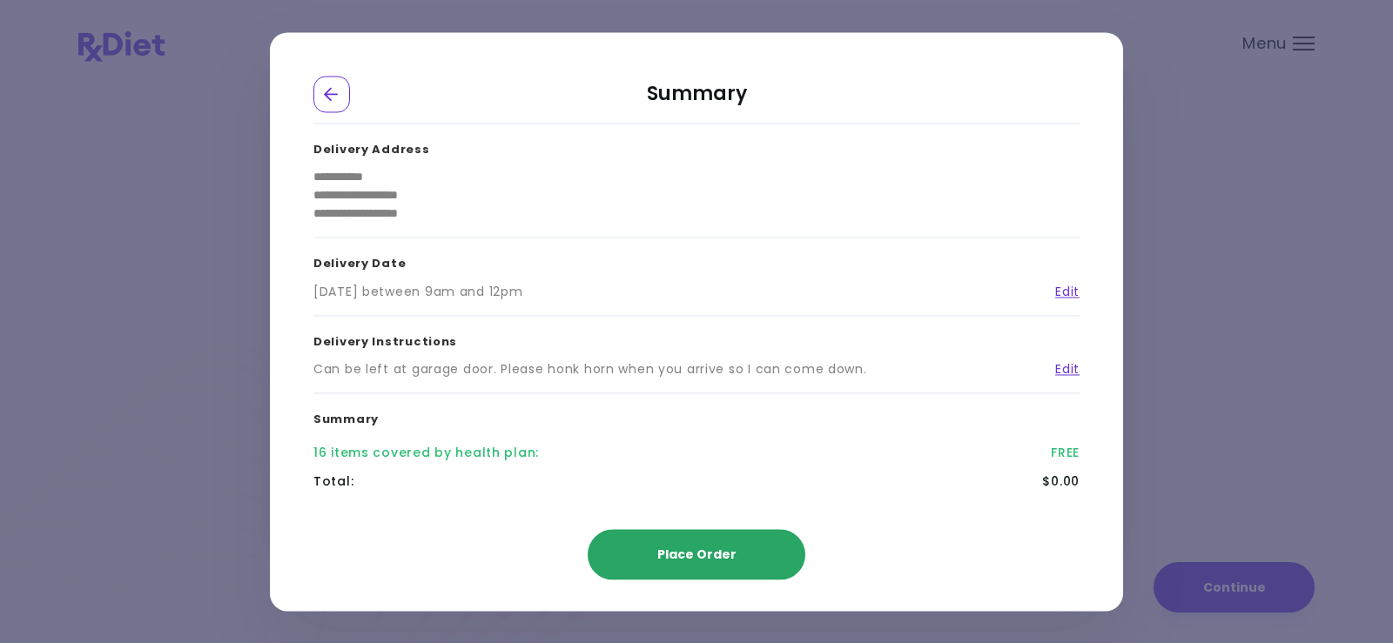
click at [718, 555] on span "Place Order" at bounding box center [696, 554] width 79 height 17
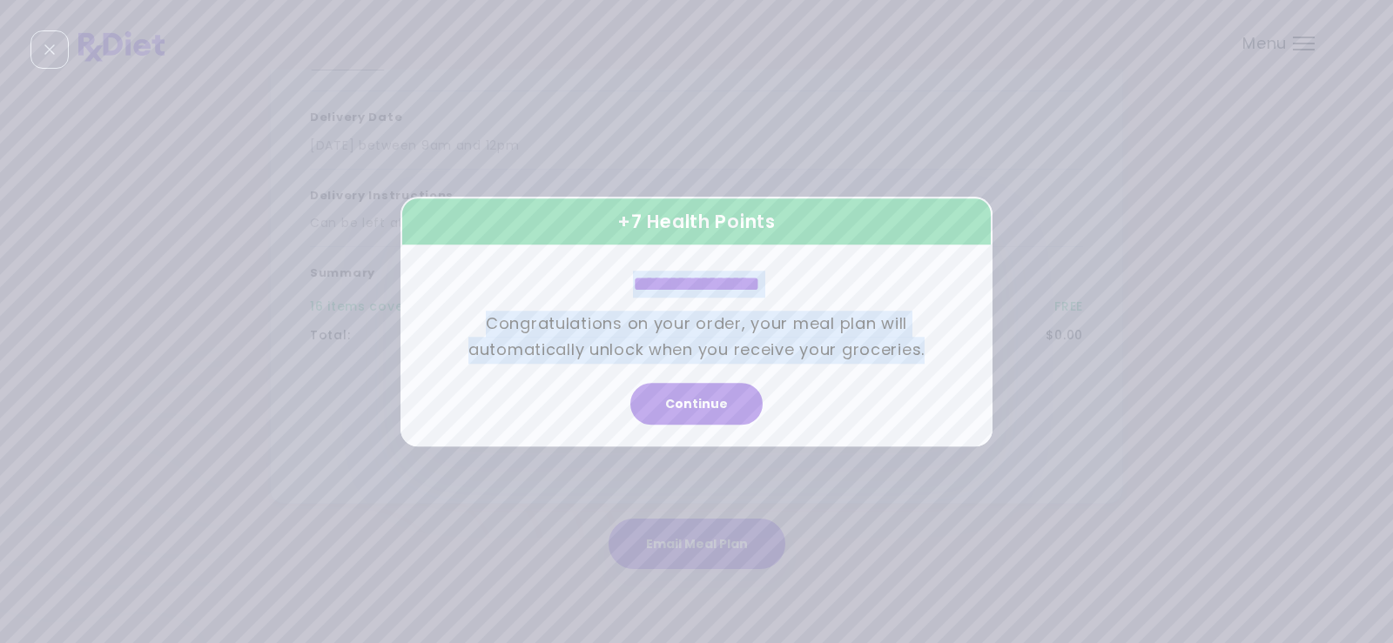
scroll to position [285, 0]
click at [714, 405] on button "Continue" at bounding box center [696, 404] width 132 height 42
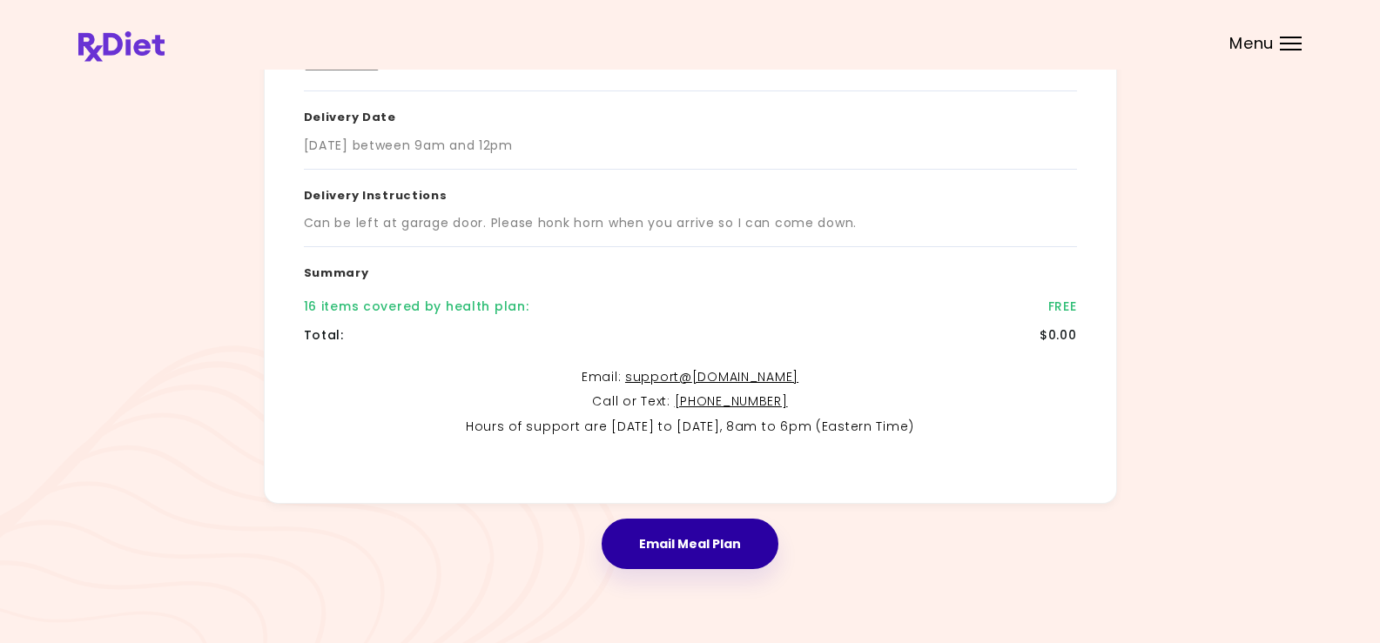
click at [729, 543] on button "Email Meal Plan" at bounding box center [690, 544] width 177 height 50
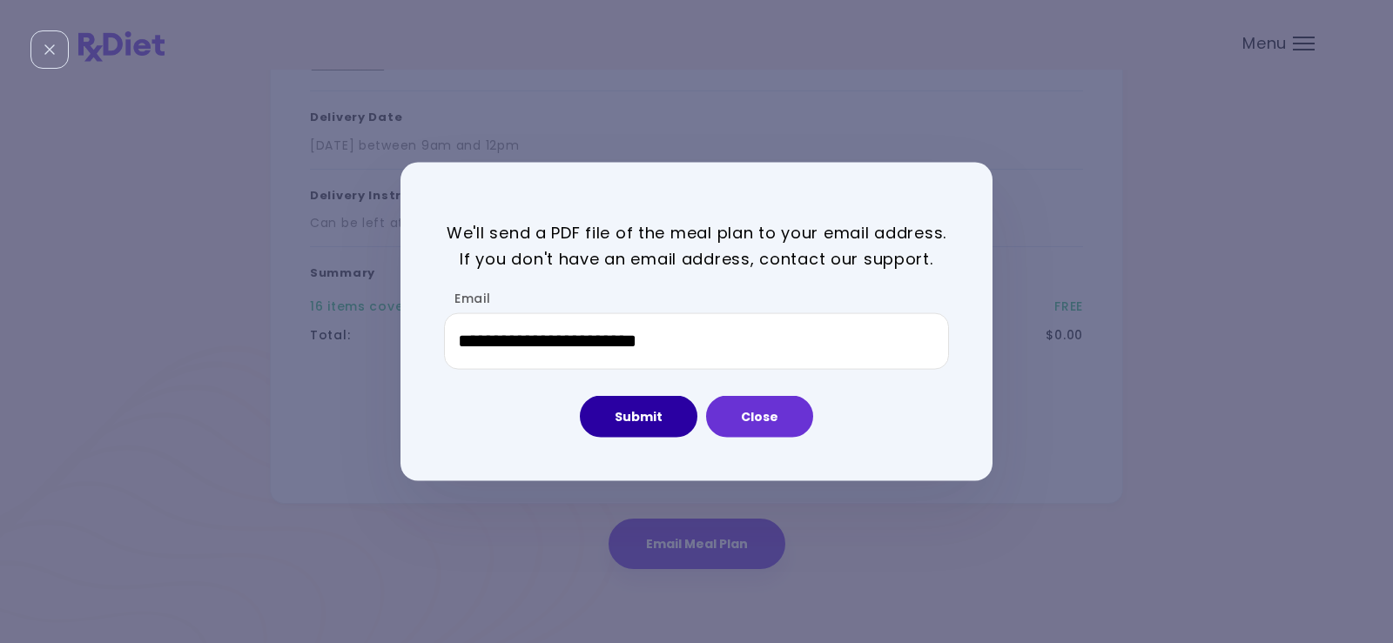
click at [653, 420] on button "Submit" at bounding box center [639, 417] width 118 height 42
